Goal: Task Accomplishment & Management: Use online tool/utility

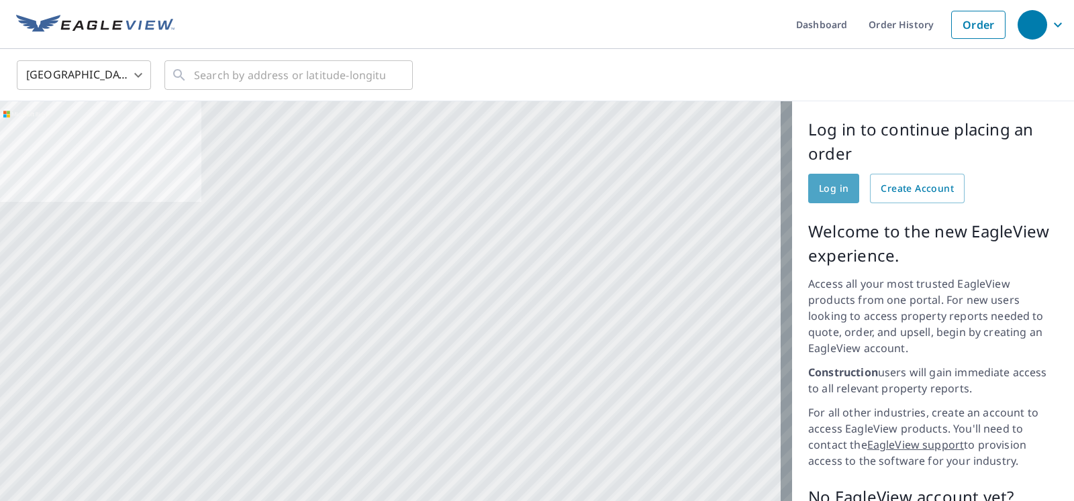
click at [839, 191] on span "Log in" at bounding box center [834, 189] width 30 height 17
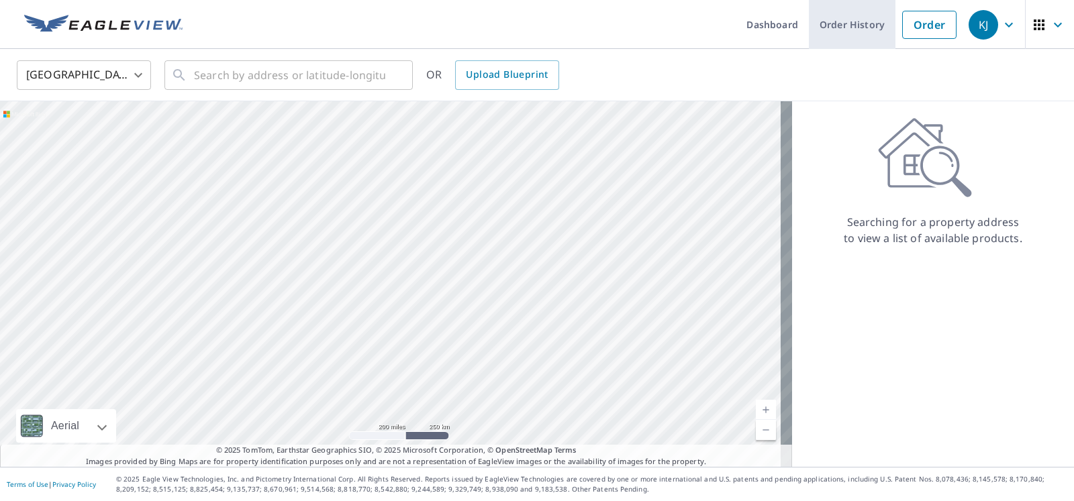
click at [809, 37] on link "Order History" at bounding box center [852, 24] width 87 height 49
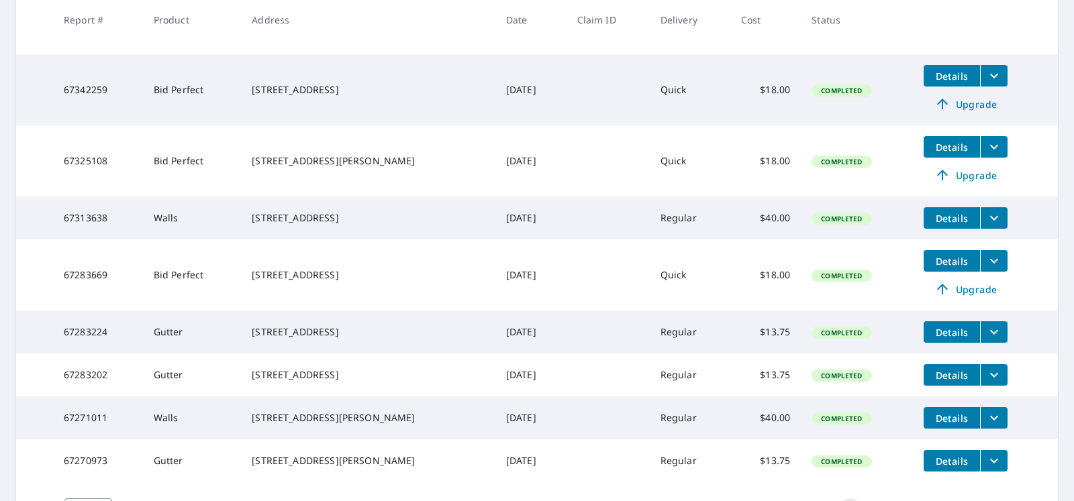
scroll to position [399, 0]
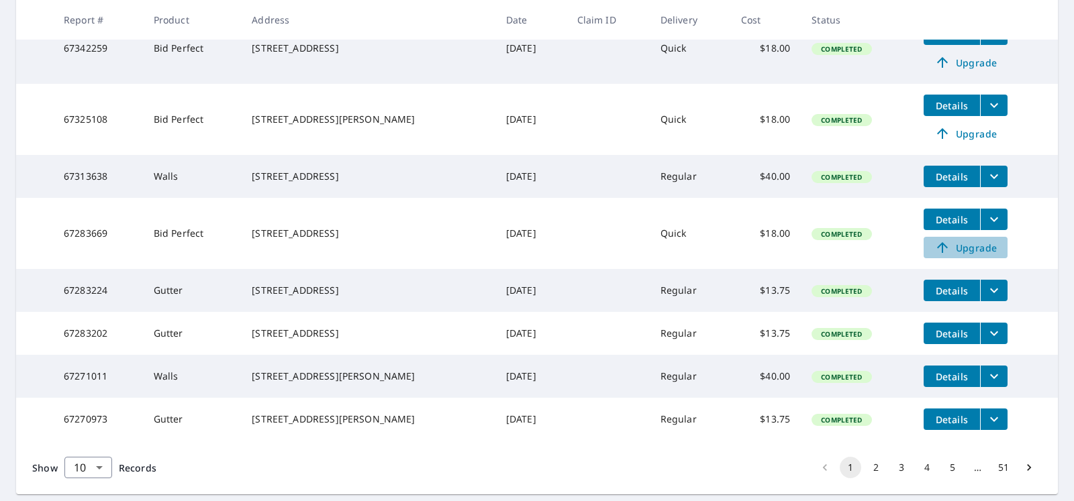
click at [985, 256] on span "Upgrade" at bounding box center [966, 248] width 68 height 16
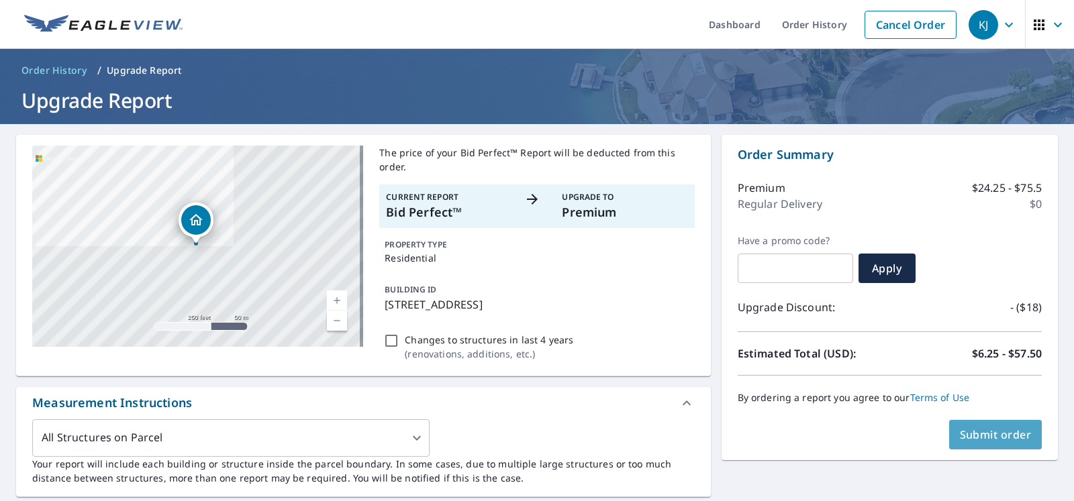
click at [970, 432] on span "Submit order" at bounding box center [996, 435] width 72 height 15
